Goal: Task Accomplishment & Management: Complete application form

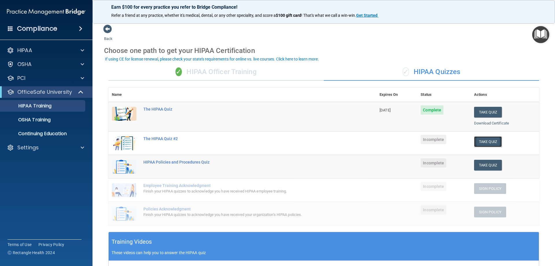
click at [490, 142] on button "Take Quiz" at bounding box center [488, 141] width 28 height 11
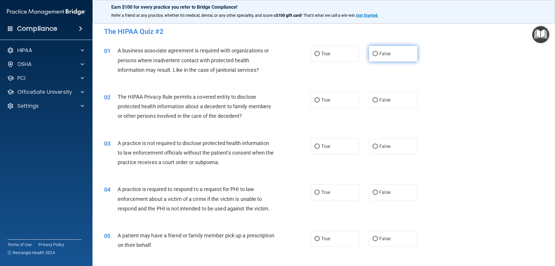
click at [379, 55] on span "False" at bounding box center [384, 53] width 11 height 5
click at [378, 55] on input "False" at bounding box center [375, 54] width 5 height 4
radio input "true"
click at [315, 95] on label "True" at bounding box center [335, 100] width 49 height 16
click at [315, 98] on input "True" at bounding box center [316, 100] width 5 height 4
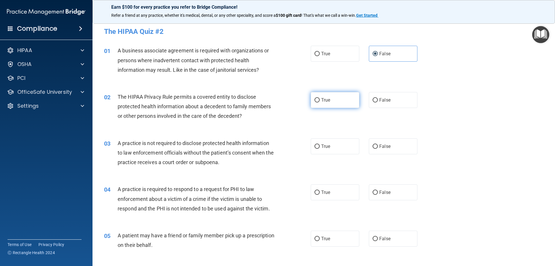
radio input "true"
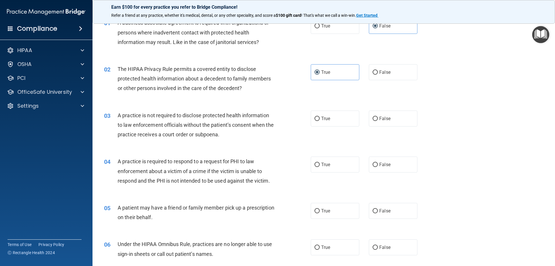
scroll to position [58, 0]
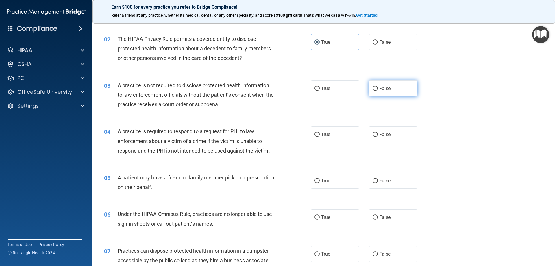
click at [375, 90] on label "False" at bounding box center [393, 88] width 49 height 16
click at [375, 90] on input "False" at bounding box center [375, 88] width 5 height 4
radio input "true"
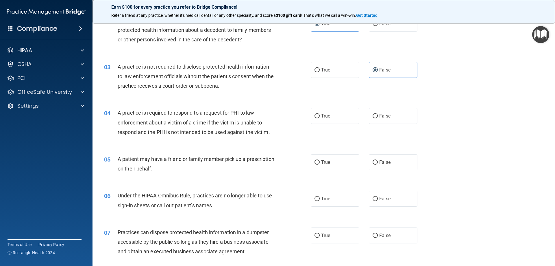
scroll to position [87, 0]
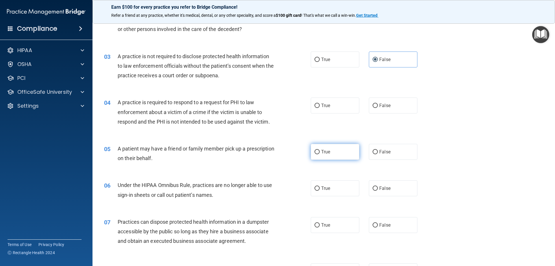
click at [328, 149] on label "True" at bounding box center [335, 152] width 49 height 16
click at [320, 150] on input "True" at bounding box center [316, 152] width 5 height 4
radio input "true"
click at [312, 103] on label "True" at bounding box center [335, 105] width 49 height 16
click at [314, 103] on input "True" at bounding box center [316, 105] width 5 height 4
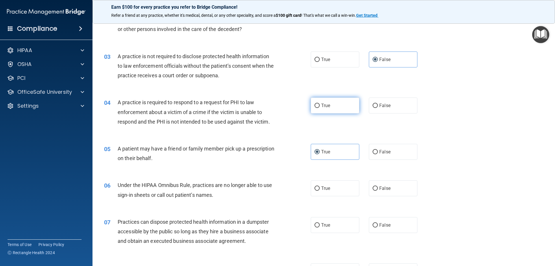
radio input "true"
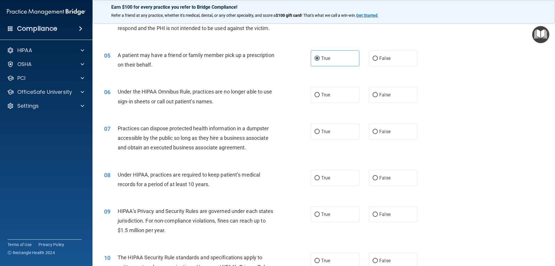
scroll to position [202, 0]
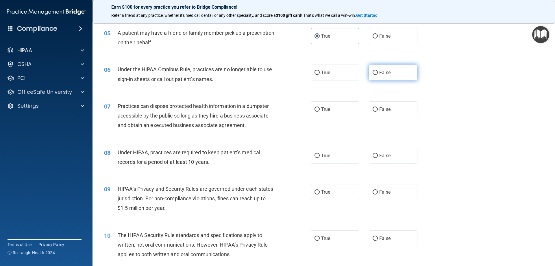
click at [373, 73] on input "False" at bounding box center [375, 73] width 5 height 4
radio input "true"
click at [376, 110] on label "False" at bounding box center [393, 109] width 49 height 16
click at [376, 110] on input "False" at bounding box center [375, 109] width 5 height 4
radio input "true"
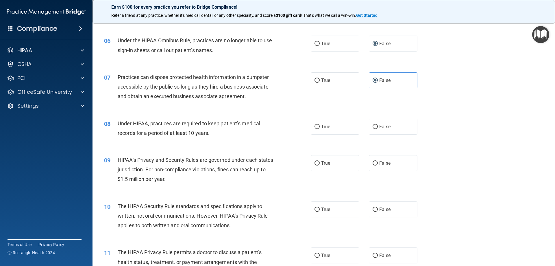
scroll to position [260, 0]
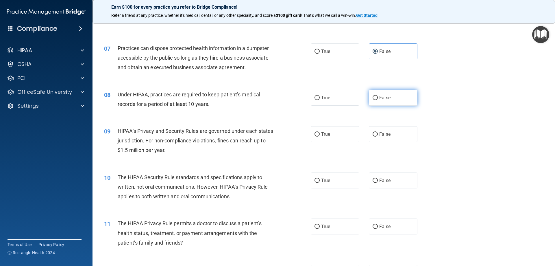
click at [374, 96] on input "False" at bounding box center [375, 98] width 5 height 4
radio input "true"
click at [140, 92] on span "Under HIPAA, practices are required to keep patient’s medical records for a per…" at bounding box center [189, 99] width 143 height 16
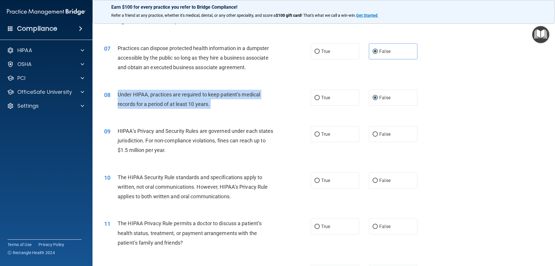
click at [141, 93] on span "Under HIPAA, practices are required to keep patient’s medical records for a per…" at bounding box center [189, 99] width 143 height 16
copy ng-form "Under HIPAA, practices are required to keep patient’s medical records for a per…"
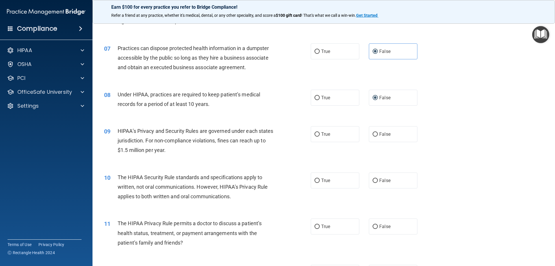
drag, startPoint x: 248, startPoint y: 23, endPoint x: 253, endPoint y: 16, distance: 8.9
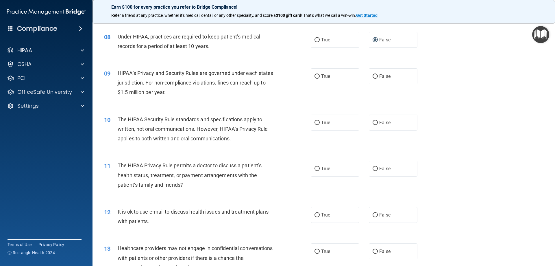
scroll to position [347, 0]
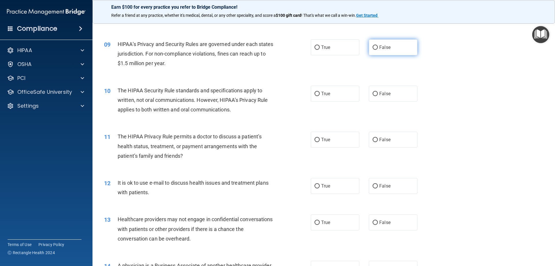
click at [369, 49] on label "False" at bounding box center [393, 47] width 49 height 16
click at [373, 49] on input "False" at bounding box center [375, 47] width 5 height 4
radio input "true"
click at [327, 94] on span "True" at bounding box center [325, 93] width 9 height 5
click at [320, 94] on input "True" at bounding box center [316, 94] width 5 height 4
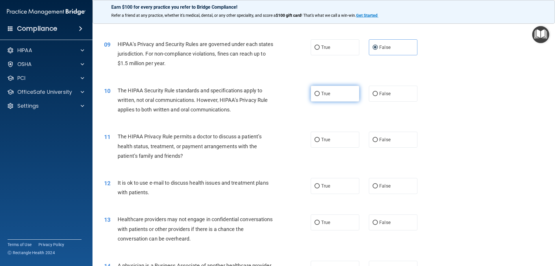
radio input "true"
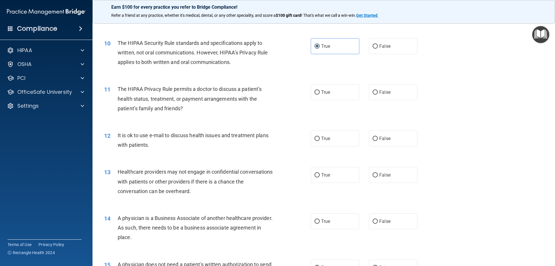
scroll to position [405, 0]
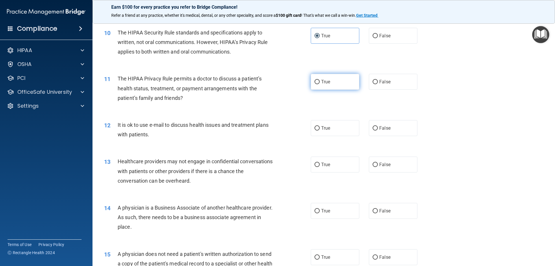
click at [317, 82] on input "True" at bounding box center [316, 82] width 5 height 4
radio input "true"
click at [315, 128] on input "True" at bounding box center [316, 128] width 5 height 4
radio input "true"
click at [190, 125] on span "It is ok to use e-mail to discuss health issues and treatment plans with patien…" at bounding box center [193, 130] width 151 height 16
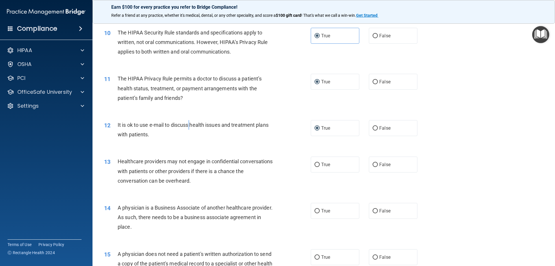
click at [190, 125] on span "It is ok to use e-mail to discuss health issues and treatment plans with patien…" at bounding box center [193, 130] width 151 height 16
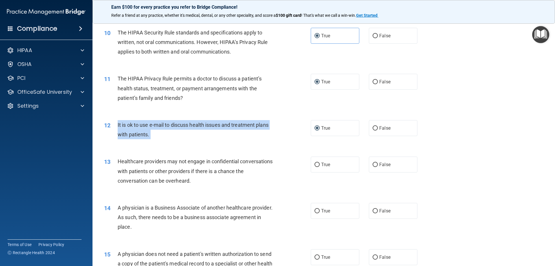
click at [190, 125] on span "It is ok to use e-mail to discuss health issues and treatment plans with patien…" at bounding box center [193, 130] width 151 height 16
click at [203, 140] on div "12 It is ok to use e-mail to discuss health issues and treatment plans with pat…" at bounding box center [207, 131] width 224 height 22
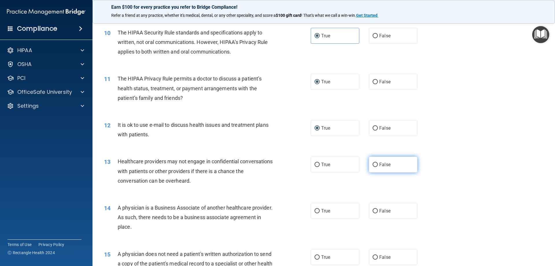
click at [374, 164] on input "False" at bounding box center [375, 164] width 5 height 4
radio input "true"
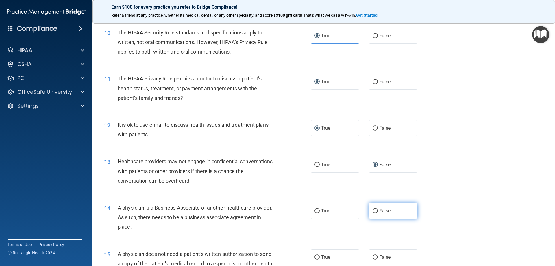
click at [373, 210] on input "False" at bounding box center [375, 211] width 5 height 4
radio input "true"
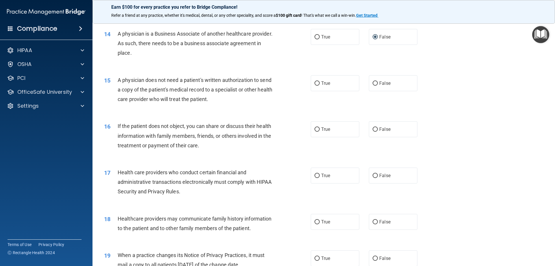
scroll to position [578, 0]
click at [314, 83] on input "True" at bounding box center [316, 84] width 5 height 4
radio input "true"
click at [317, 127] on label "True" at bounding box center [335, 129] width 49 height 16
click at [317, 127] on input "True" at bounding box center [316, 129] width 5 height 4
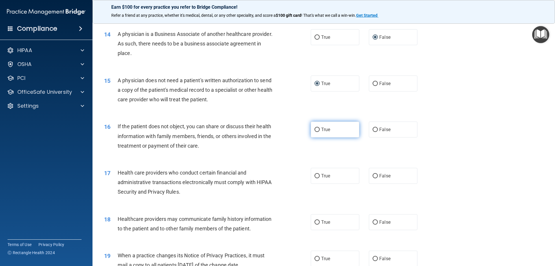
radio input "true"
click at [318, 171] on label "True" at bounding box center [335, 176] width 49 height 16
click at [318, 174] on input "True" at bounding box center [316, 176] width 5 height 4
radio input "true"
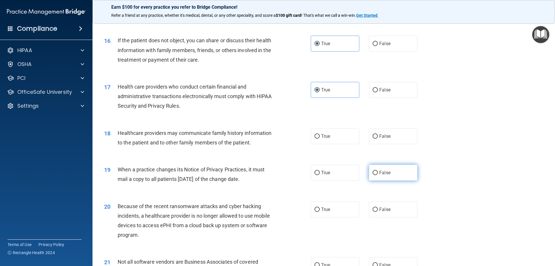
scroll to position [665, 0]
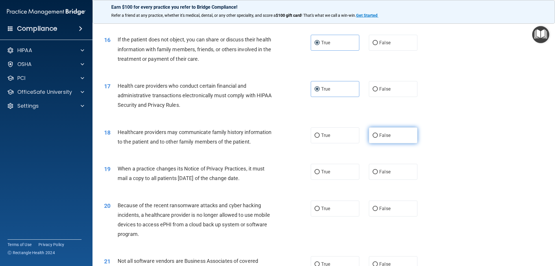
click at [369, 133] on label "False" at bounding box center [393, 135] width 49 height 16
click at [373, 133] on input "False" at bounding box center [375, 135] width 5 height 4
radio input "true"
click at [373, 170] on input "False" at bounding box center [375, 172] width 5 height 4
radio input "true"
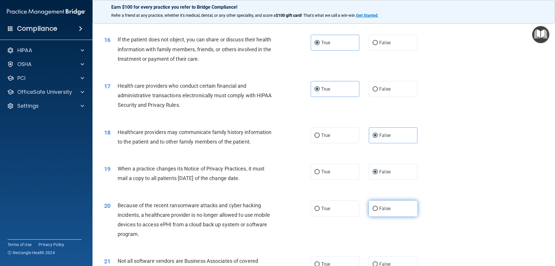
click at [380, 207] on span "False" at bounding box center [384, 208] width 11 height 5
click at [378, 207] on input "False" at bounding box center [375, 208] width 5 height 4
radio input "true"
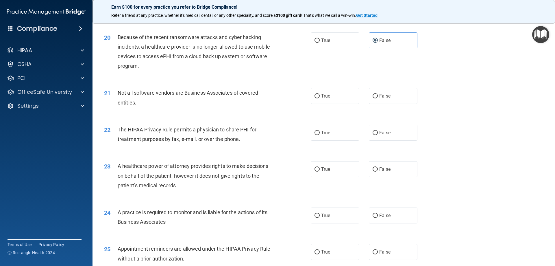
scroll to position [867, 0]
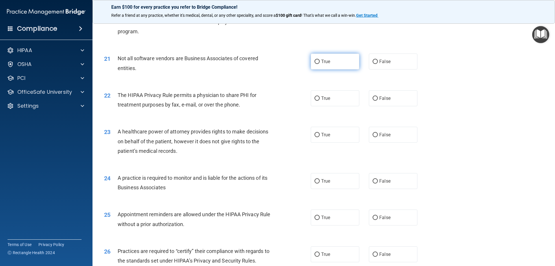
click at [319, 61] on label "True" at bounding box center [335, 61] width 49 height 16
click at [319, 61] on input "True" at bounding box center [316, 62] width 5 height 4
radio input "true"
click at [323, 97] on span "True" at bounding box center [325, 97] width 9 height 5
click at [320, 97] on input "True" at bounding box center [316, 98] width 5 height 4
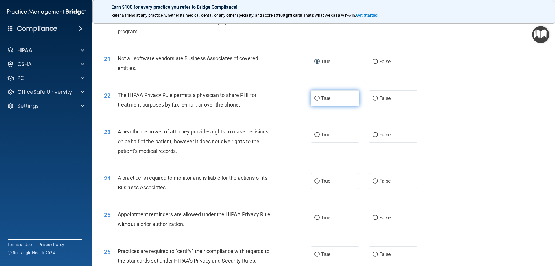
radio input "true"
click at [372, 132] on label "False" at bounding box center [393, 135] width 49 height 16
click at [373, 133] on input "False" at bounding box center [375, 135] width 5 height 4
radio input "true"
click at [376, 179] on label "False" at bounding box center [393, 181] width 49 height 16
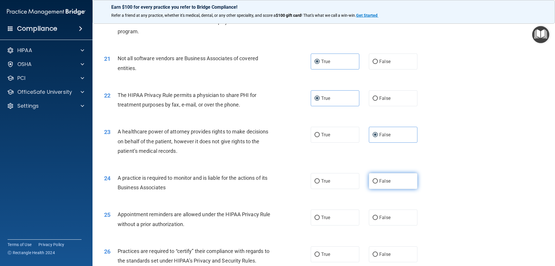
click at [376, 179] on input "False" at bounding box center [375, 181] width 5 height 4
radio input "true"
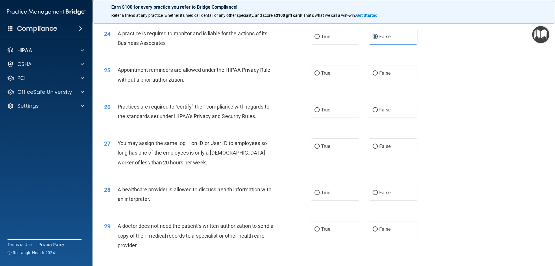
scroll to position [1012, 0]
click at [325, 76] on label "True" at bounding box center [335, 73] width 49 height 16
click at [320, 75] on input "True" at bounding box center [316, 73] width 5 height 4
radio input "true"
click at [380, 110] on span "False" at bounding box center [384, 109] width 11 height 5
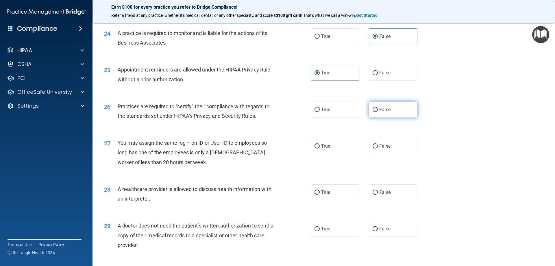
click at [378, 110] on input "False" at bounding box center [375, 110] width 5 height 4
radio input "true"
click at [379, 144] on span "False" at bounding box center [384, 145] width 11 height 5
click at [378, 144] on input "False" at bounding box center [375, 146] width 5 height 4
radio input "true"
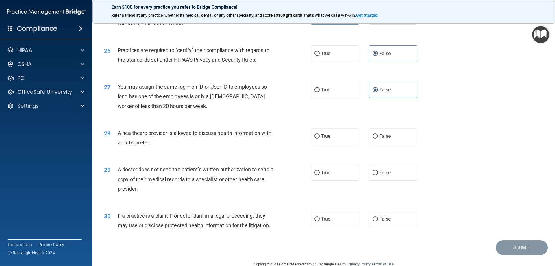
scroll to position [1080, 0]
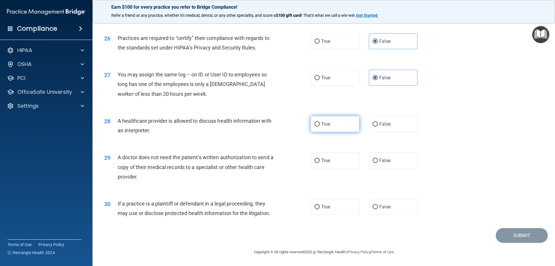
click at [322, 119] on label "True" at bounding box center [335, 124] width 49 height 16
click at [320, 122] on input "True" at bounding box center [316, 124] width 5 height 4
radio input "true"
click at [322, 159] on span "True" at bounding box center [325, 160] width 9 height 5
click at [320, 159] on input "True" at bounding box center [316, 160] width 5 height 4
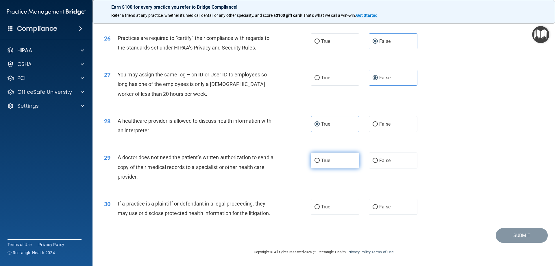
radio input "true"
click at [320, 210] on label "True" at bounding box center [335, 207] width 49 height 16
click at [320, 209] on input "True" at bounding box center [316, 207] width 5 height 4
radio input "true"
click at [511, 228] on div "30 If a practice is a plaintiff or defendant in a legal proceeding, they may us…" at bounding box center [324, 209] width 448 height 36
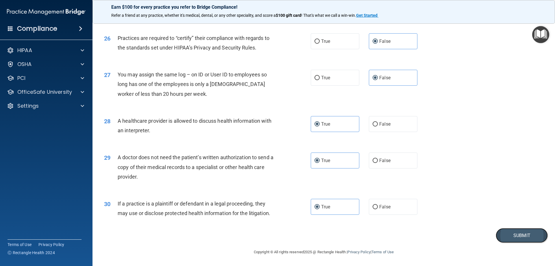
click at [513, 233] on button "Submit" at bounding box center [522, 235] width 52 height 15
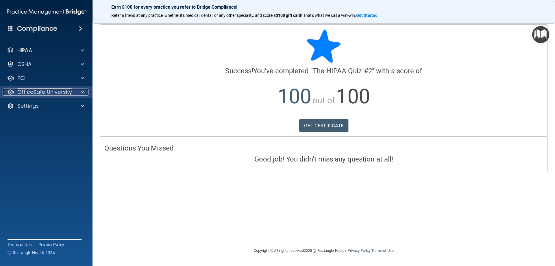
click at [45, 92] on p "OfficeSafe University" at bounding box center [44, 91] width 55 height 7
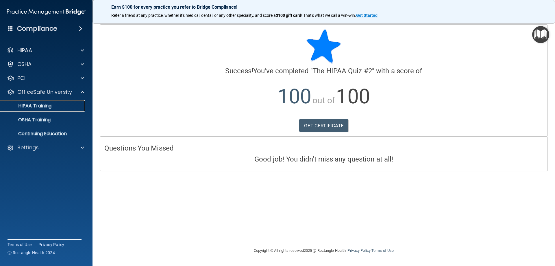
click at [66, 104] on div "HIPAA Training" at bounding box center [43, 106] width 79 height 6
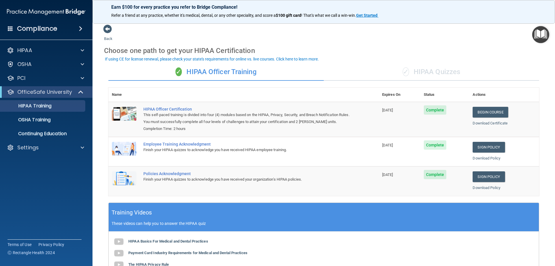
click at [453, 75] on div "✓ HIPAA Quizzes" at bounding box center [431, 71] width 215 height 17
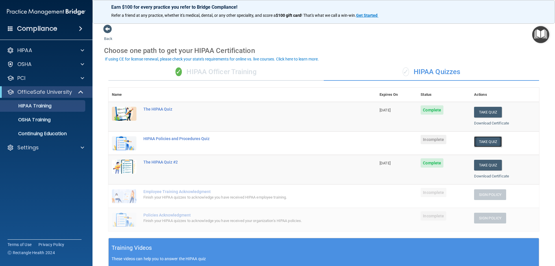
click at [486, 144] on button "Take Quiz" at bounding box center [488, 141] width 28 height 11
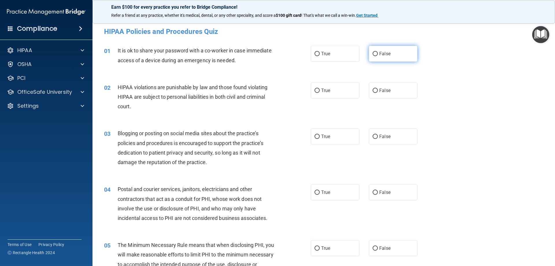
click at [370, 57] on label "False" at bounding box center [393, 54] width 49 height 16
click at [373, 56] on input "False" at bounding box center [375, 54] width 5 height 4
radio input "true"
click at [318, 89] on label "True" at bounding box center [335, 90] width 49 height 16
click at [318, 89] on input "True" at bounding box center [316, 90] width 5 height 4
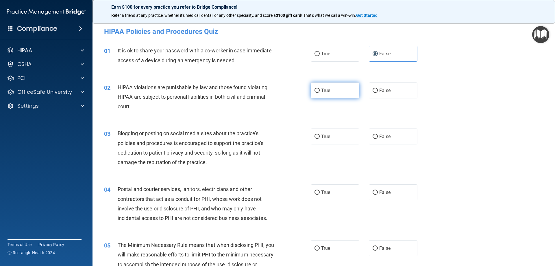
radio input "true"
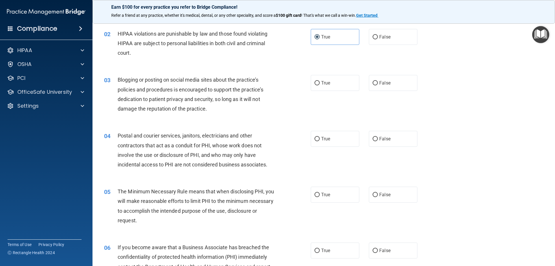
scroll to position [58, 0]
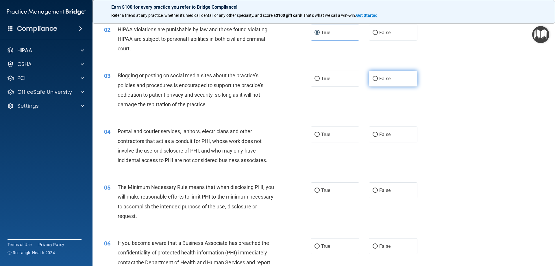
click at [388, 79] on label "False" at bounding box center [393, 79] width 49 height 16
click at [378, 79] on input "False" at bounding box center [375, 79] width 5 height 4
radio input "true"
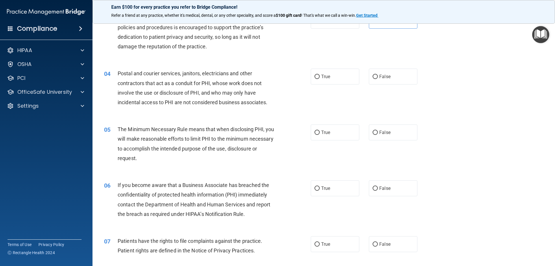
scroll to position [145, 0]
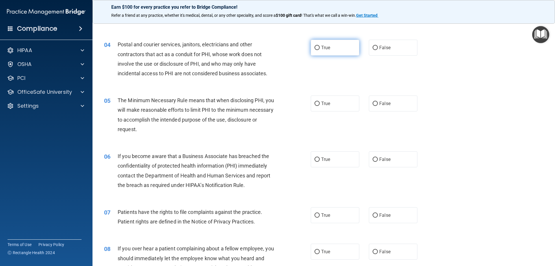
click at [328, 47] on label "True" at bounding box center [335, 48] width 49 height 16
click at [320, 47] on input "True" at bounding box center [316, 48] width 5 height 4
radio input "true"
click at [328, 97] on label "True" at bounding box center [335, 103] width 49 height 16
click at [320, 101] on input "True" at bounding box center [316, 103] width 5 height 4
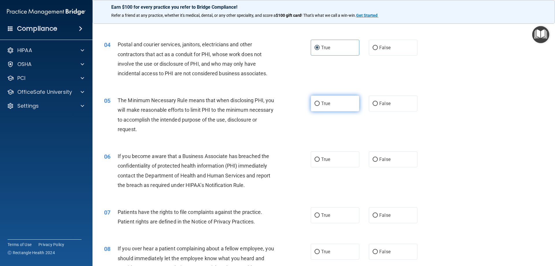
radio input "true"
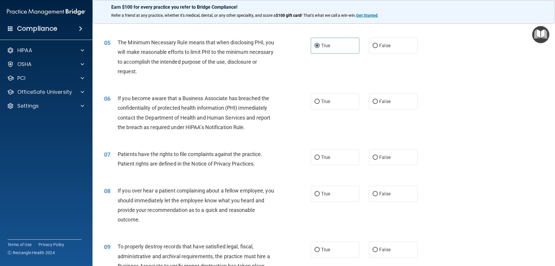
scroll to position [231, 0]
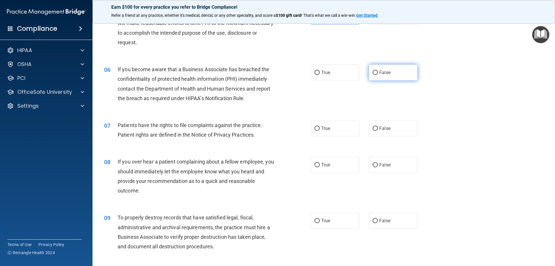
click at [369, 72] on label "False" at bounding box center [393, 72] width 49 height 16
click at [373, 72] on input "False" at bounding box center [375, 73] width 5 height 4
radio input "true"
click at [338, 130] on label "True" at bounding box center [335, 128] width 49 height 16
click at [320, 130] on input "True" at bounding box center [316, 128] width 5 height 4
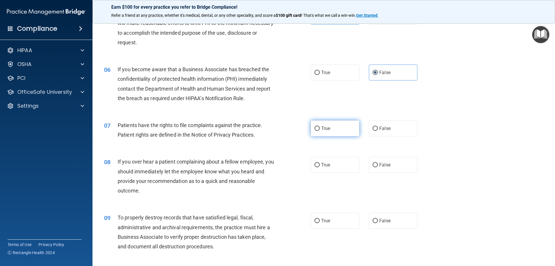
radio input "true"
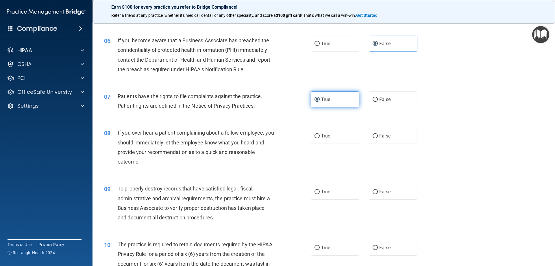
scroll to position [289, 0]
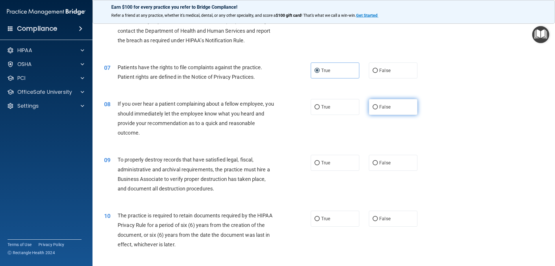
click at [373, 105] on input "False" at bounding box center [375, 107] width 5 height 4
radio input "true"
click at [373, 162] on input "False" at bounding box center [375, 163] width 5 height 4
radio input "true"
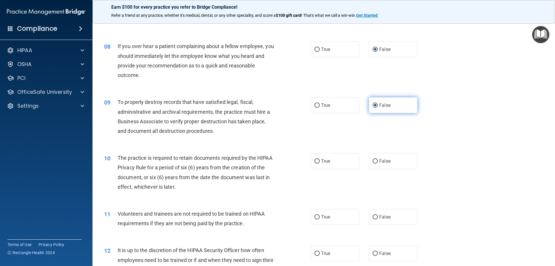
scroll to position [347, 0]
click at [332, 163] on label "True" at bounding box center [335, 161] width 49 height 16
click at [320, 163] on input "True" at bounding box center [316, 161] width 5 height 4
radio input "true"
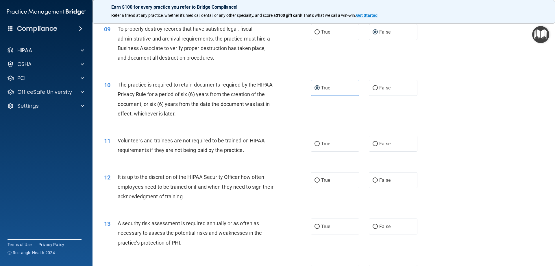
scroll to position [434, 0]
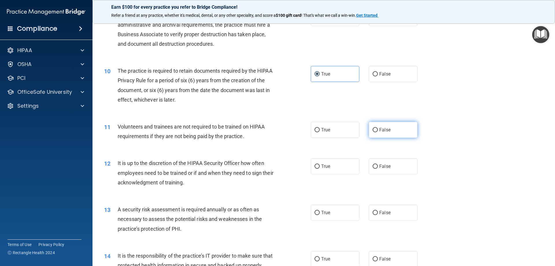
click at [390, 130] on label "False" at bounding box center [393, 130] width 49 height 16
click at [378, 130] on input "False" at bounding box center [375, 130] width 5 height 4
radio input "true"
click at [390, 167] on label "False" at bounding box center [393, 166] width 49 height 16
click at [378, 167] on input "False" at bounding box center [375, 166] width 5 height 4
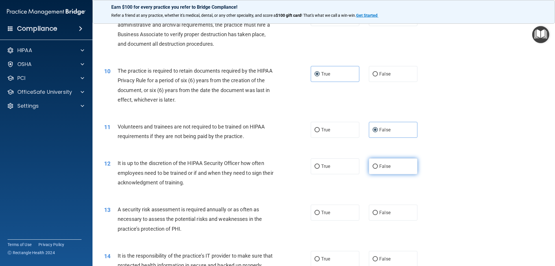
radio input "true"
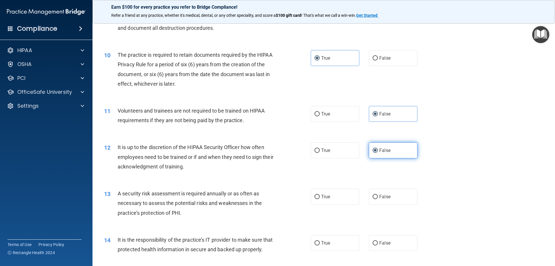
scroll to position [462, 0]
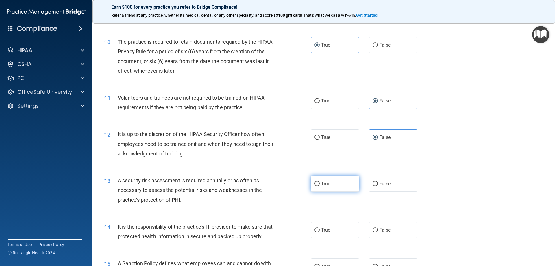
click at [328, 183] on span "True" at bounding box center [325, 183] width 9 height 5
click at [320, 183] on input "True" at bounding box center [316, 184] width 5 height 4
radio input "true"
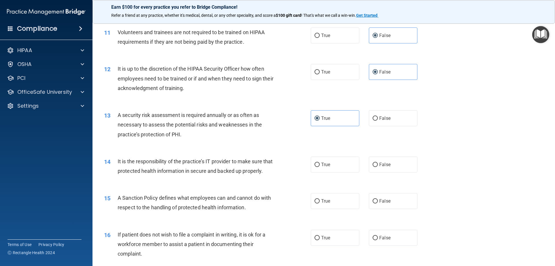
scroll to position [549, 0]
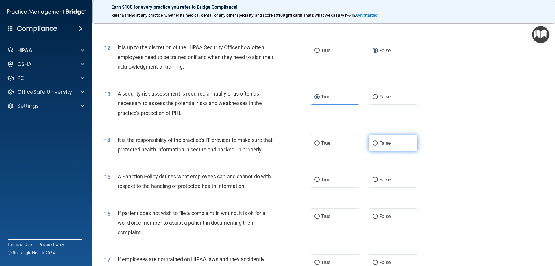
click at [379, 142] on span "False" at bounding box center [384, 142] width 11 height 5
click at [378, 142] on input "False" at bounding box center [375, 143] width 5 height 4
radio input "true"
click at [378, 186] on label "False" at bounding box center [393, 179] width 49 height 16
click at [378, 182] on input "False" at bounding box center [375, 179] width 5 height 4
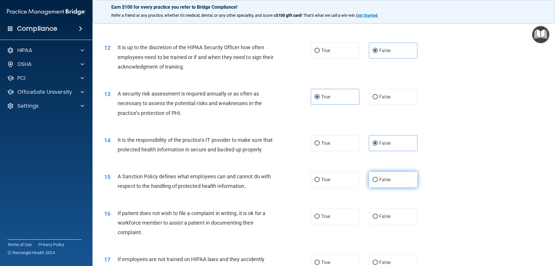
radio input "true"
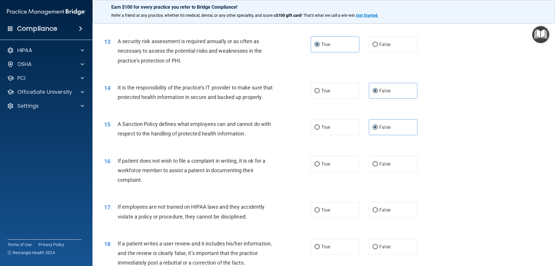
scroll to position [607, 0]
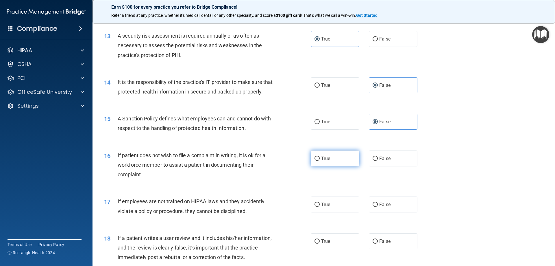
click at [339, 166] on label "True" at bounding box center [335, 158] width 49 height 16
click at [320, 161] on input "True" at bounding box center [316, 158] width 5 height 4
radio input "true"
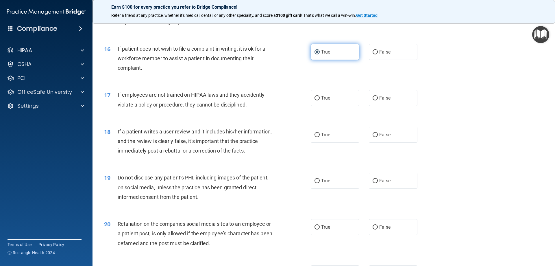
scroll to position [723, 0]
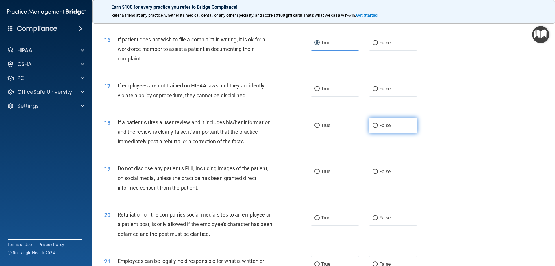
click at [379, 128] on span "False" at bounding box center [384, 125] width 11 height 5
click at [378, 128] on input "False" at bounding box center [375, 125] width 5 height 4
radio input "true"
click at [375, 179] on label "False" at bounding box center [393, 171] width 49 height 16
click at [375, 174] on input "False" at bounding box center [375, 171] width 5 height 4
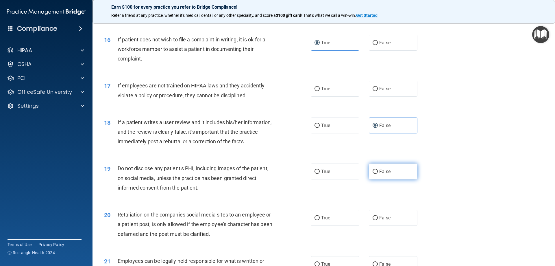
radio input "true"
click at [334, 225] on label "True" at bounding box center [335, 218] width 49 height 16
click at [320, 220] on input "True" at bounding box center [316, 218] width 5 height 4
radio input "true"
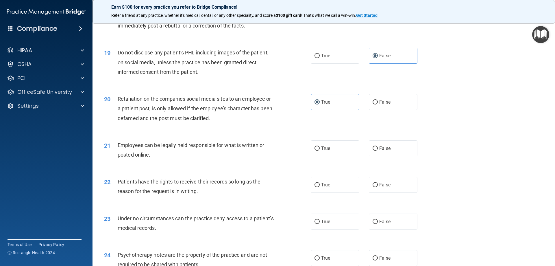
scroll to position [867, 0]
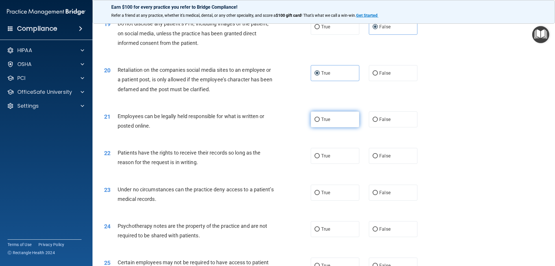
click at [347, 127] on label "True" at bounding box center [335, 119] width 49 height 16
click at [320, 122] on input "True" at bounding box center [316, 119] width 5 height 4
radio input "true"
click at [379, 158] on span "False" at bounding box center [384, 155] width 11 height 5
click at [377, 158] on input "False" at bounding box center [375, 156] width 5 height 4
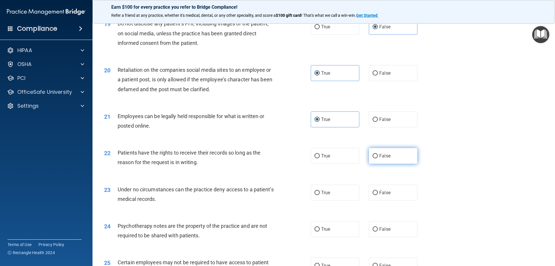
radio input "true"
click at [375, 200] on label "False" at bounding box center [393, 192] width 49 height 16
click at [375, 195] on input "False" at bounding box center [375, 192] width 5 height 4
radio input "true"
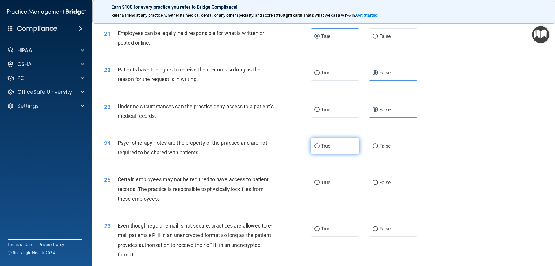
scroll to position [954, 0]
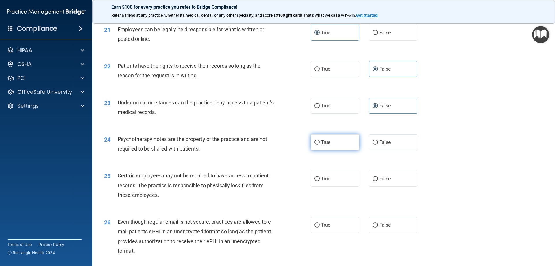
click at [341, 150] on label "True" at bounding box center [335, 142] width 49 height 16
click at [320, 145] on input "True" at bounding box center [316, 142] width 5 height 4
radio input "true"
click at [338, 185] on label "True" at bounding box center [335, 179] width 49 height 16
click at [320, 181] on input "True" at bounding box center [316, 179] width 5 height 4
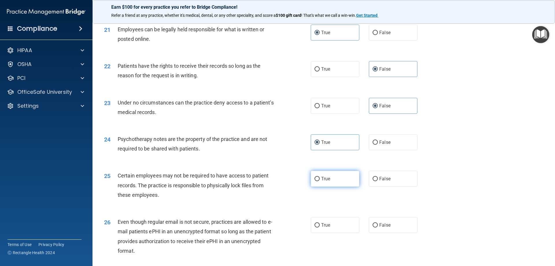
radio input "true"
click at [336, 233] on label "True" at bounding box center [335, 225] width 49 height 16
click at [320, 227] on input "True" at bounding box center [316, 225] width 5 height 4
radio input "true"
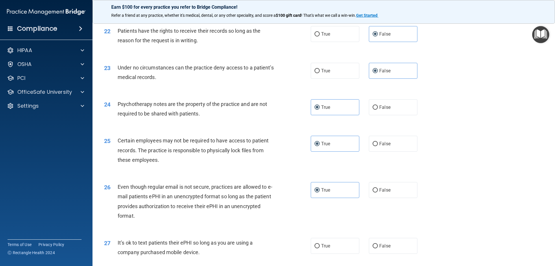
scroll to position [1041, 0]
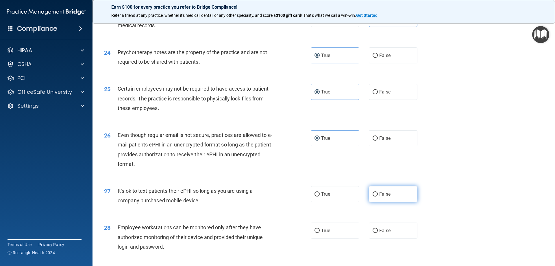
click at [373, 196] on input "False" at bounding box center [375, 194] width 5 height 4
radio input "true"
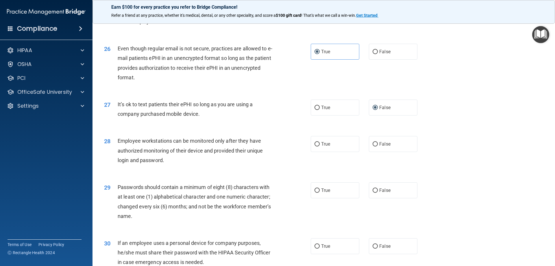
scroll to position [1127, 0]
click at [375, 151] on label "False" at bounding box center [393, 144] width 49 height 16
click at [375, 146] on input "False" at bounding box center [375, 144] width 5 height 4
radio input "true"
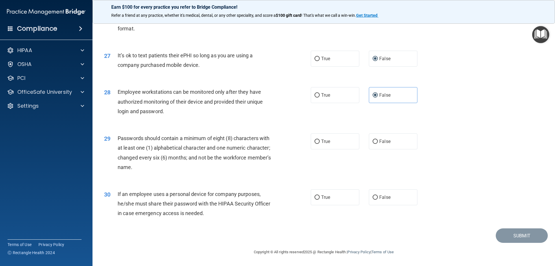
scroll to position [1185, 0]
click at [341, 141] on label "True" at bounding box center [335, 141] width 49 height 16
click at [320, 141] on input "True" at bounding box center [316, 141] width 5 height 4
radio input "true"
click at [383, 196] on span "False" at bounding box center [384, 196] width 11 height 5
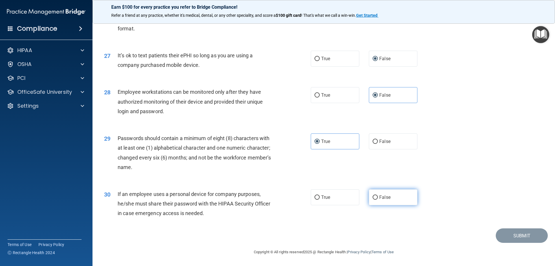
click at [378, 196] on input "False" at bounding box center [375, 197] width 5 height 4
radio input "true"
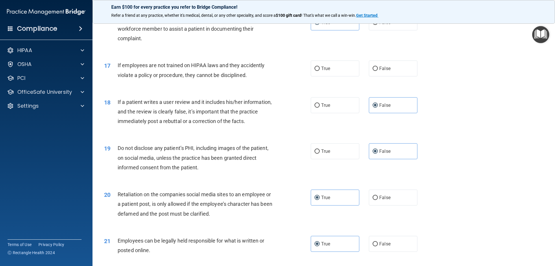
scroll to position [752, 0]
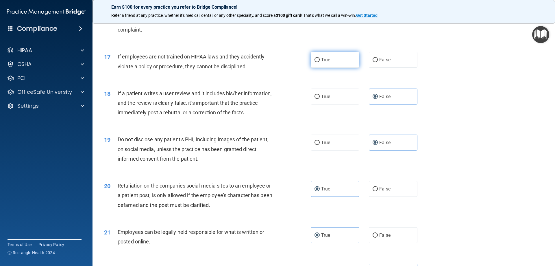
click at [323, 62] on span "True" at bounding box center [325, 59] width 9 height 5
click at [320, 62] on input "True" at bounding box center [316, 60] width 5 height 4
radio input "true"
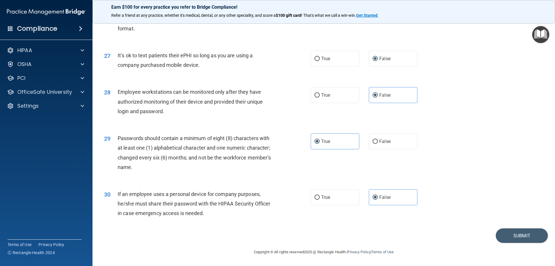
scroll to position [1185, 0]
click at [527, 235] on button "Submit" at bounding box center [522, 235] width 52 height 15
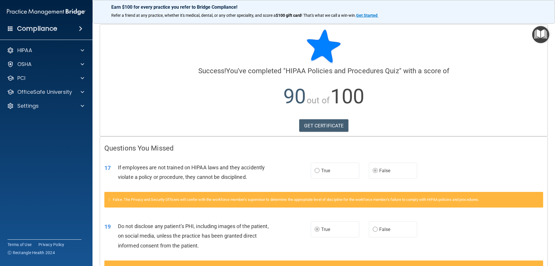
click at [31, 25] on h4 "Compliance" at bounding box center [37, 29] width 40 height 8
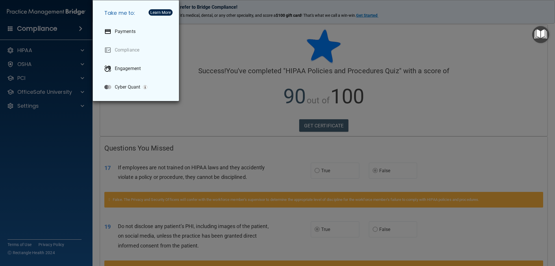
click at [62, 4] on div "Take me to: Payments Compliance Engagement Cyber Quant" at bounding box center [277, 133] width 555 height 266
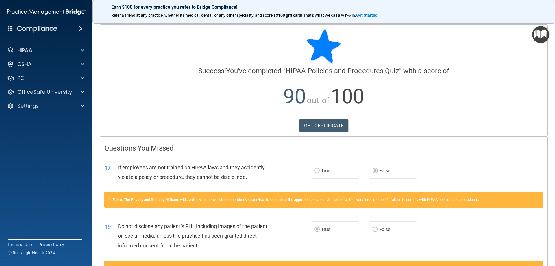
click at [62, 12] on img at bounding box center [46, 12] width 79 height 12
